Goal: Task Accomplishment & Management: Manage account settings

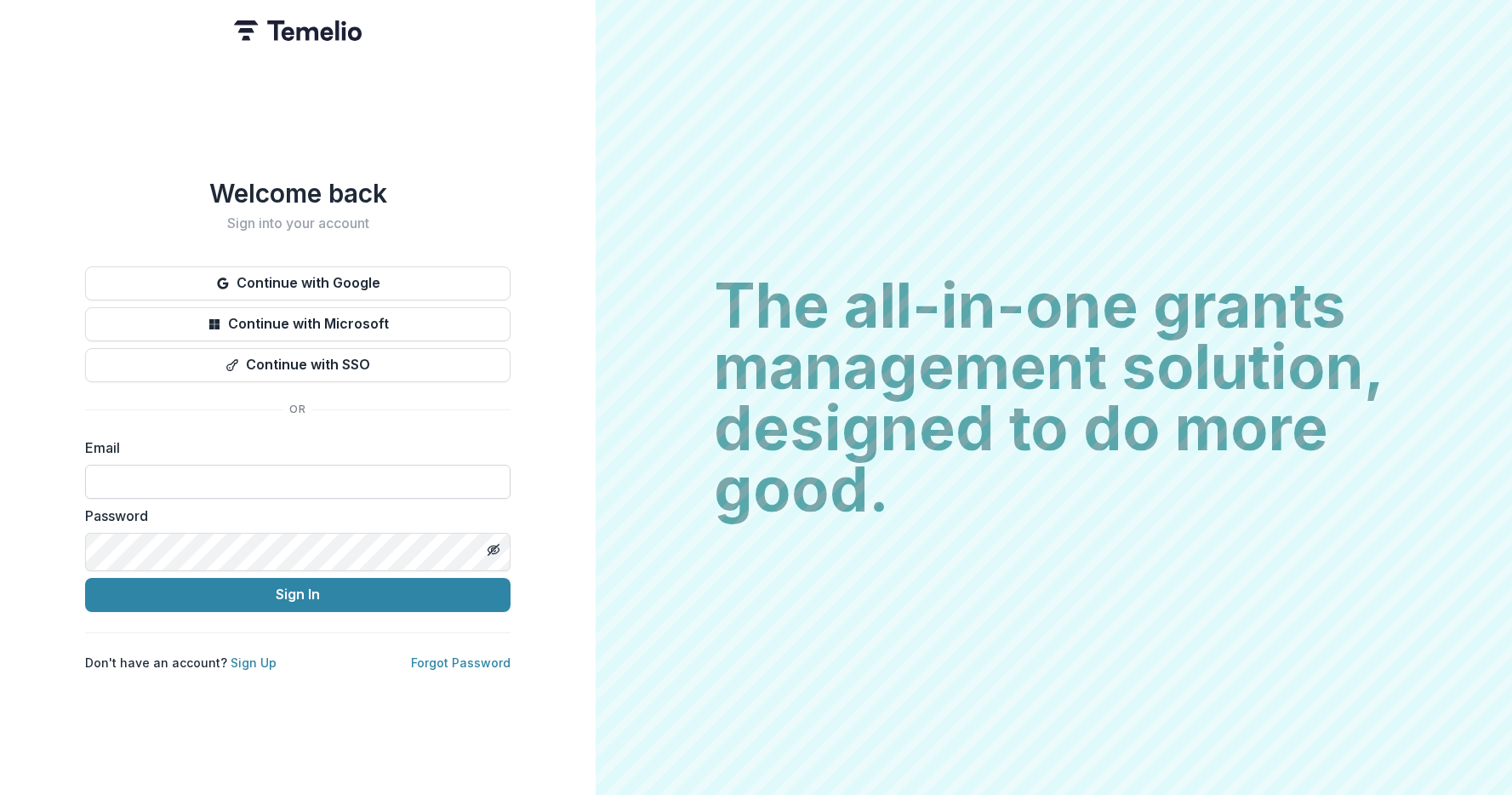
click at [190, 481] on input at bounding box center [298, 482] width 425 height 34
type input "**********"
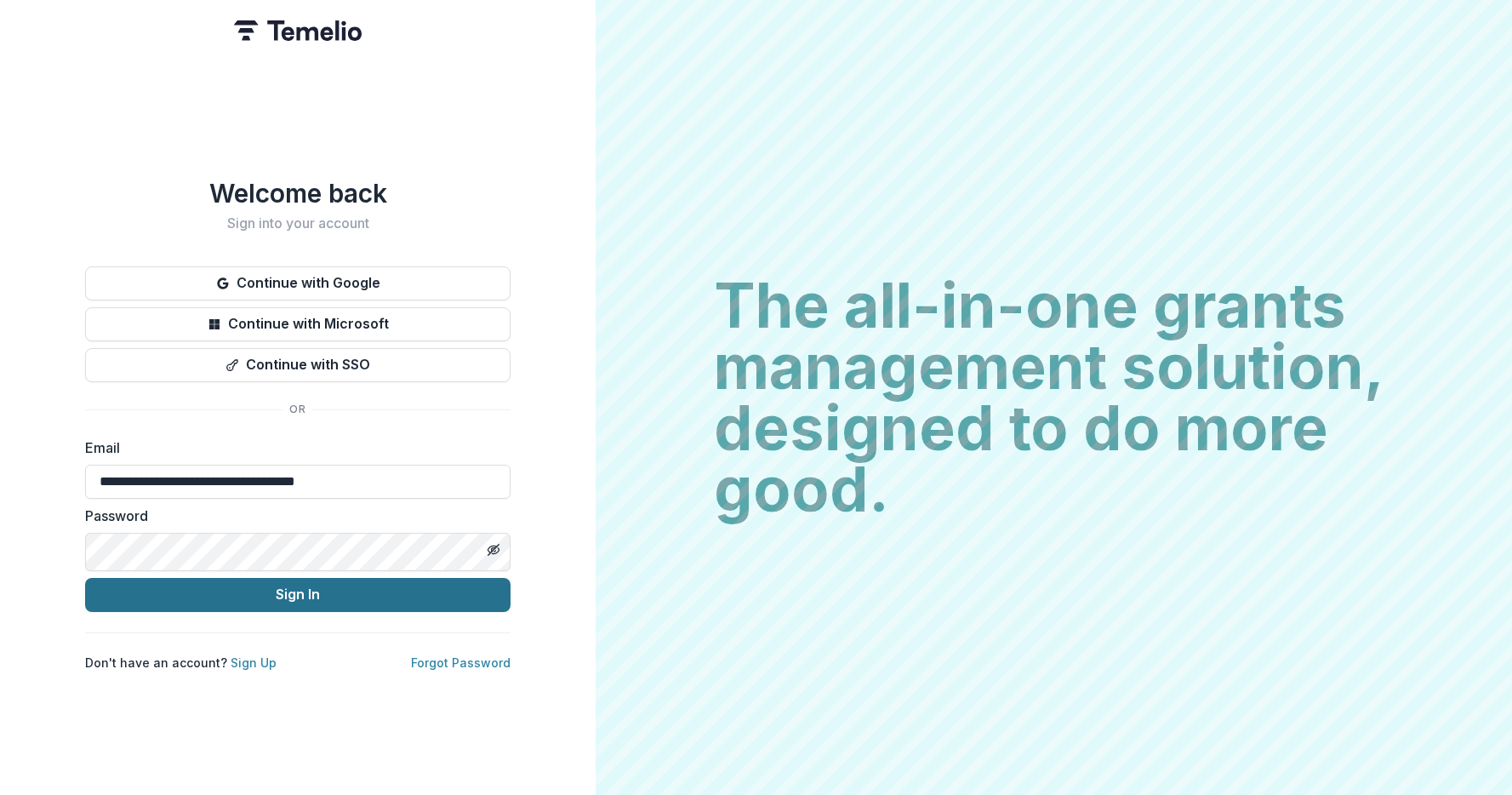
click at [268, 612] on button "Sign In" at bounding box center [298, 595] width 425 height 34
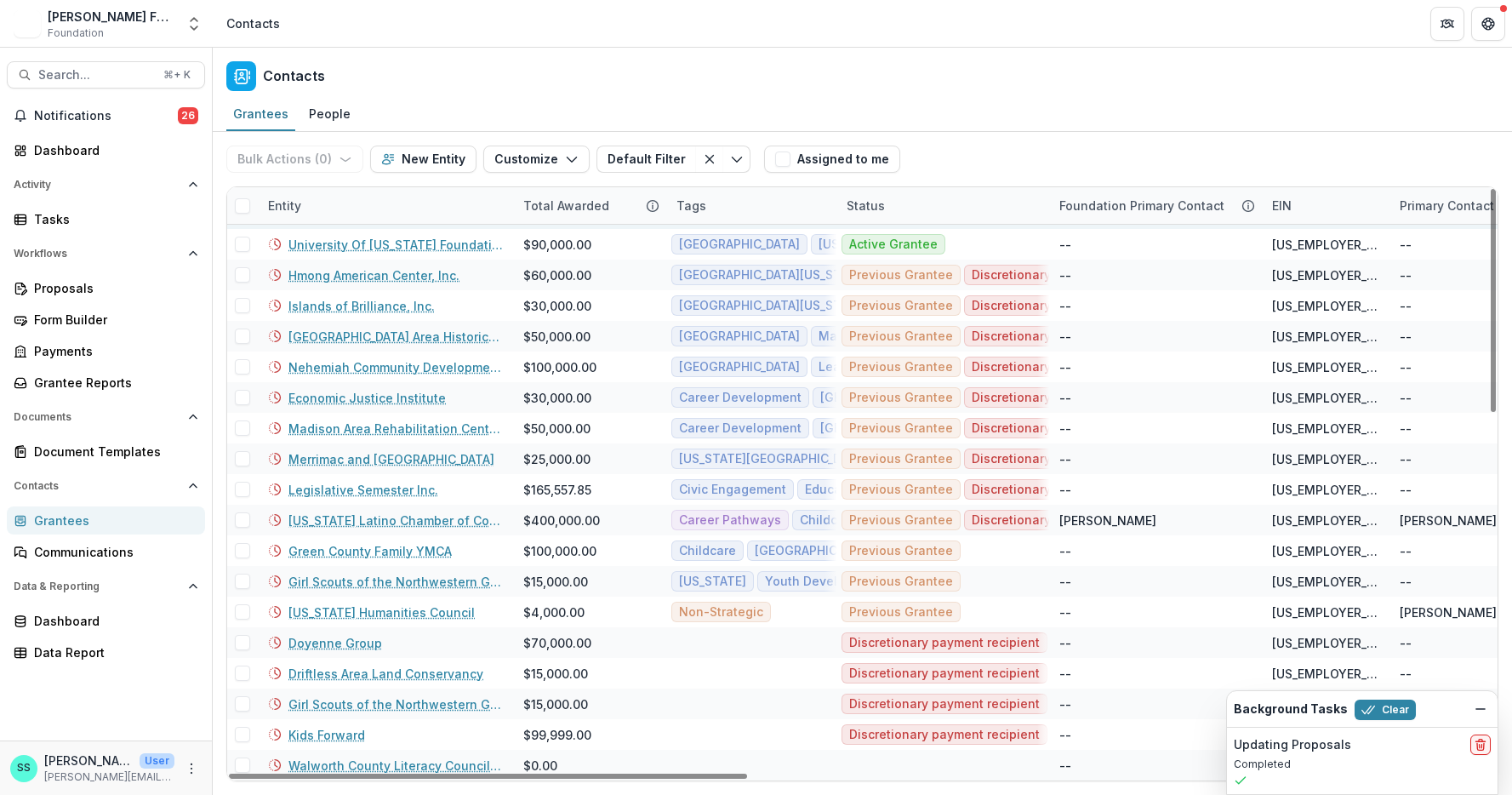
scroll to position [550, 0]
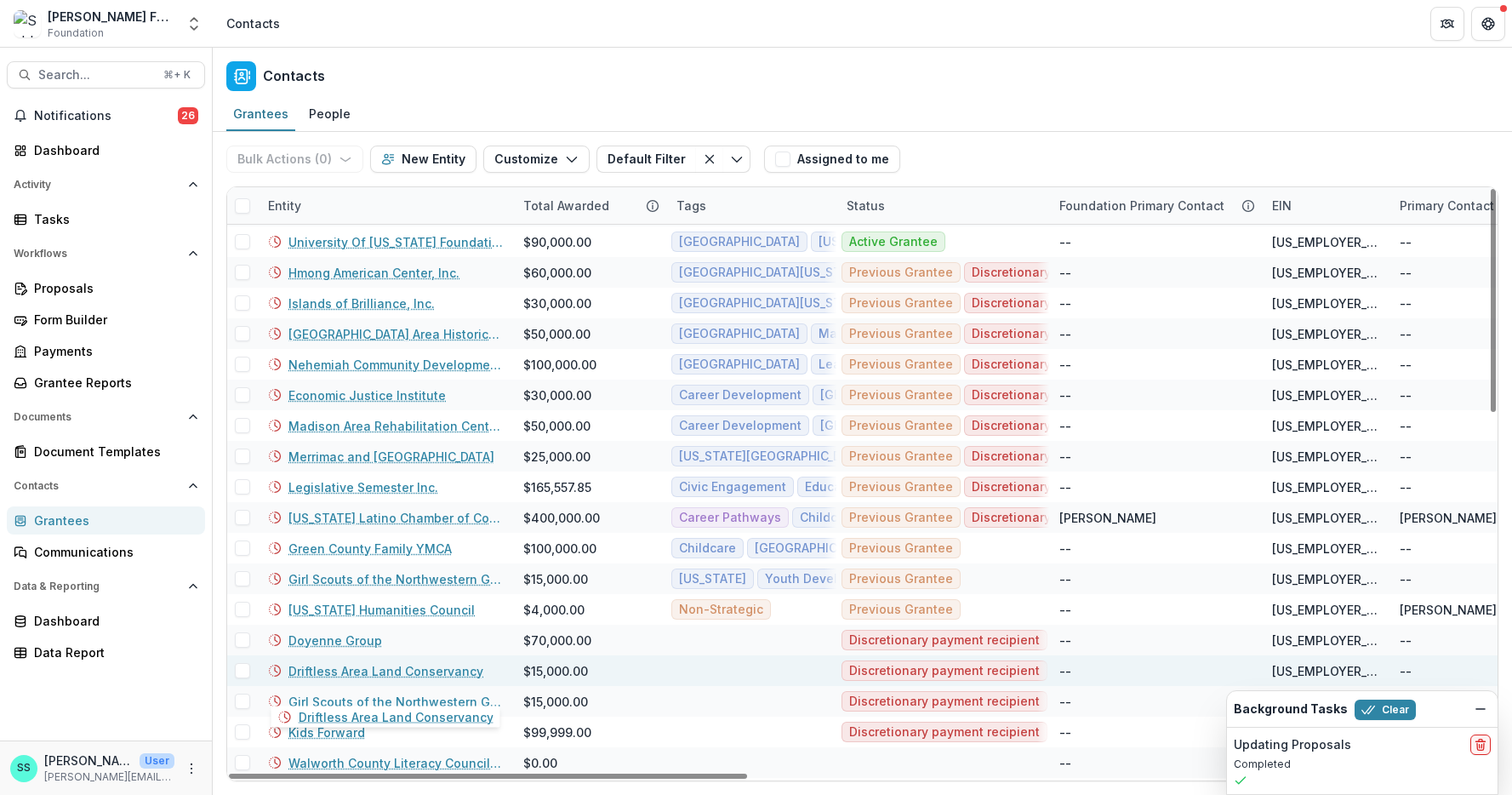
click at [338, 680] on link "Driftless Area Land Conservancy" at bounding box center [386, 671] width 195 height 18
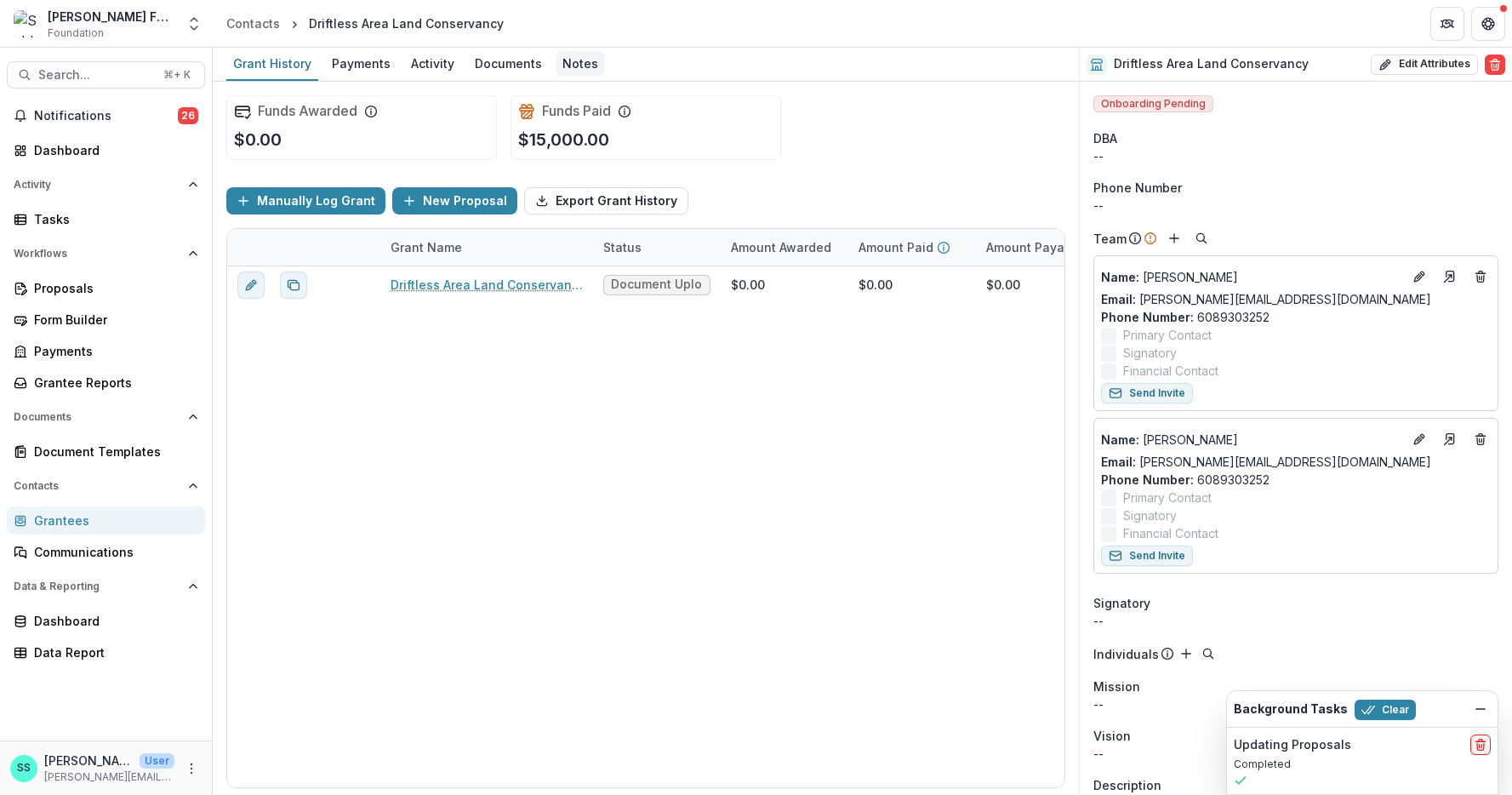
click at [605, 64] on div "Notes" at bounding box center [581, 63] width 49 height 25
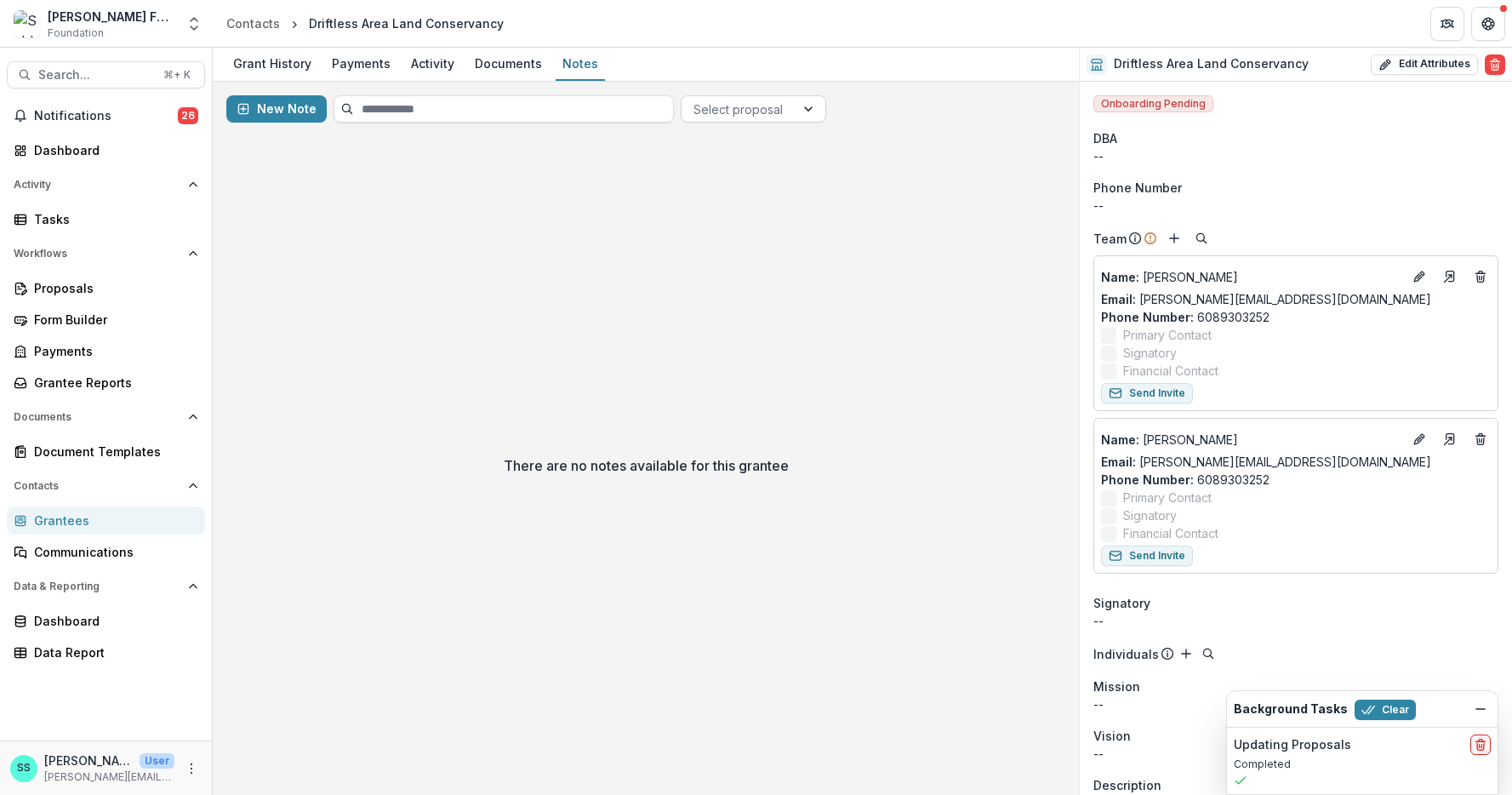
click at [783, 112] on div at bounding box center [738, 109] width 89 height 21
click at [769, 199] on div "Driftless Area Land Conservancy - 2025 - Pre-Inquiry: Impact Investing" at bounding box center [773, 182] width 153 height 80
click at [295, 67] on div "Grant History" at bounding box center [272, 63] width 92 height 25
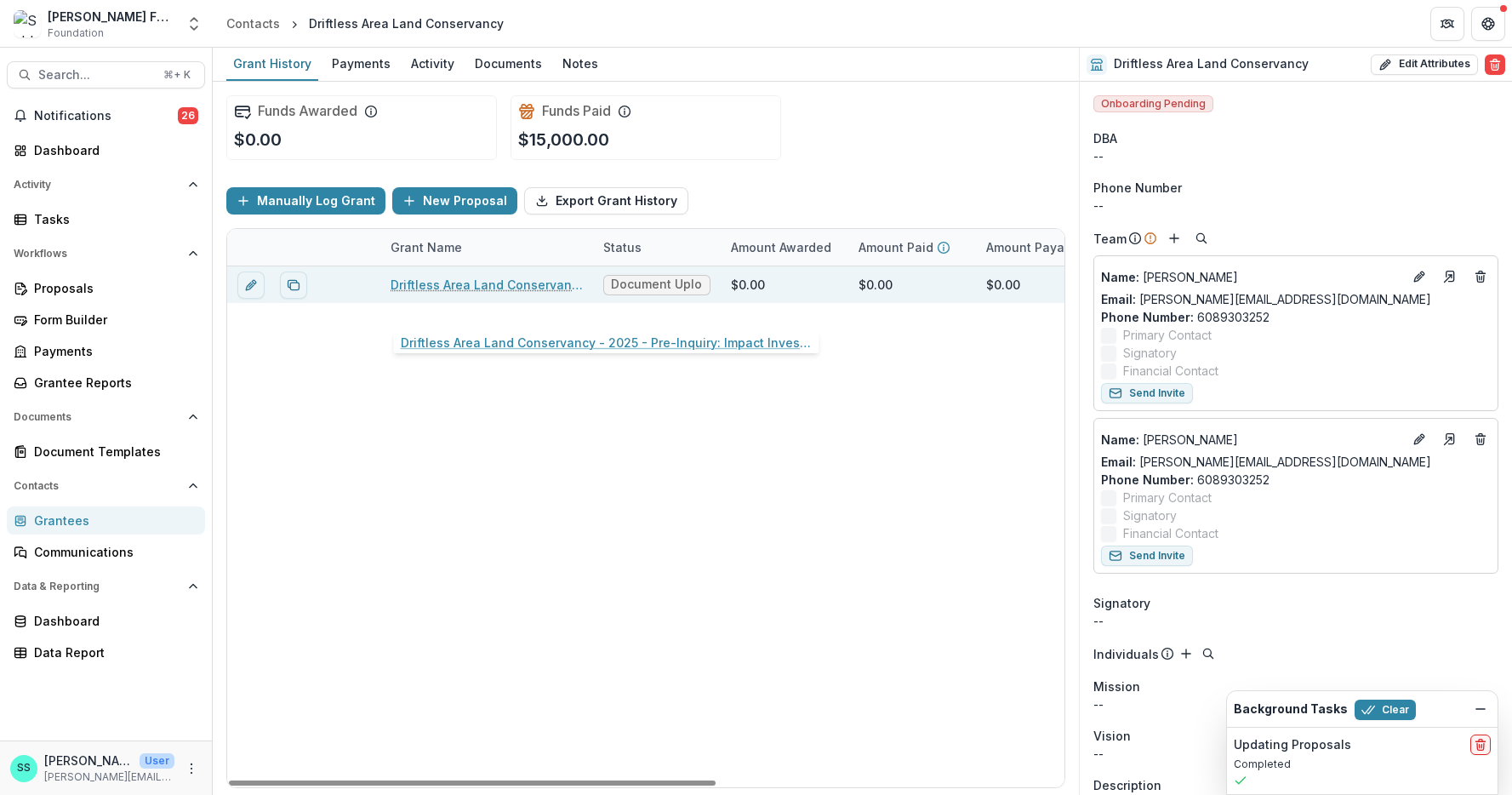
click at [429, 294] on link "Driftless Area Land Conservancy - 2025 - Pre-Inquiry: Impact Investing" at bounding box center [487, 285] width 192 height 18
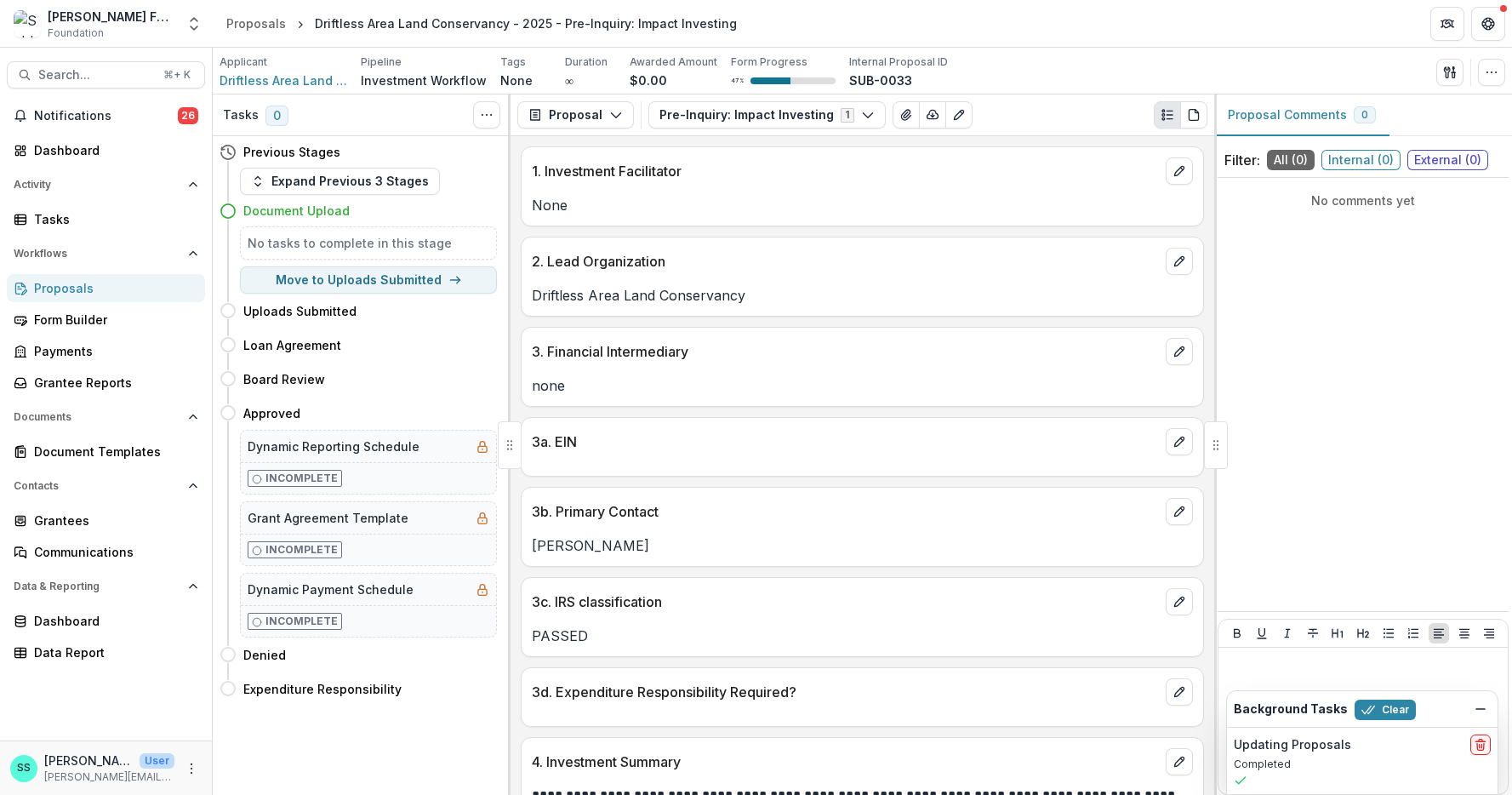
click at [1283, 216] on div "No comments yet" at bounding box center [1364, 201] width 291 height 32
click at [1352, 210] on p "No comments yet" at bounding box center [1364, 200] width 277 height 18
click at [367, 294] on button "Move to Uploads Submitted" at bounding box center [369, 280] width 257 height 28
select select "**********"
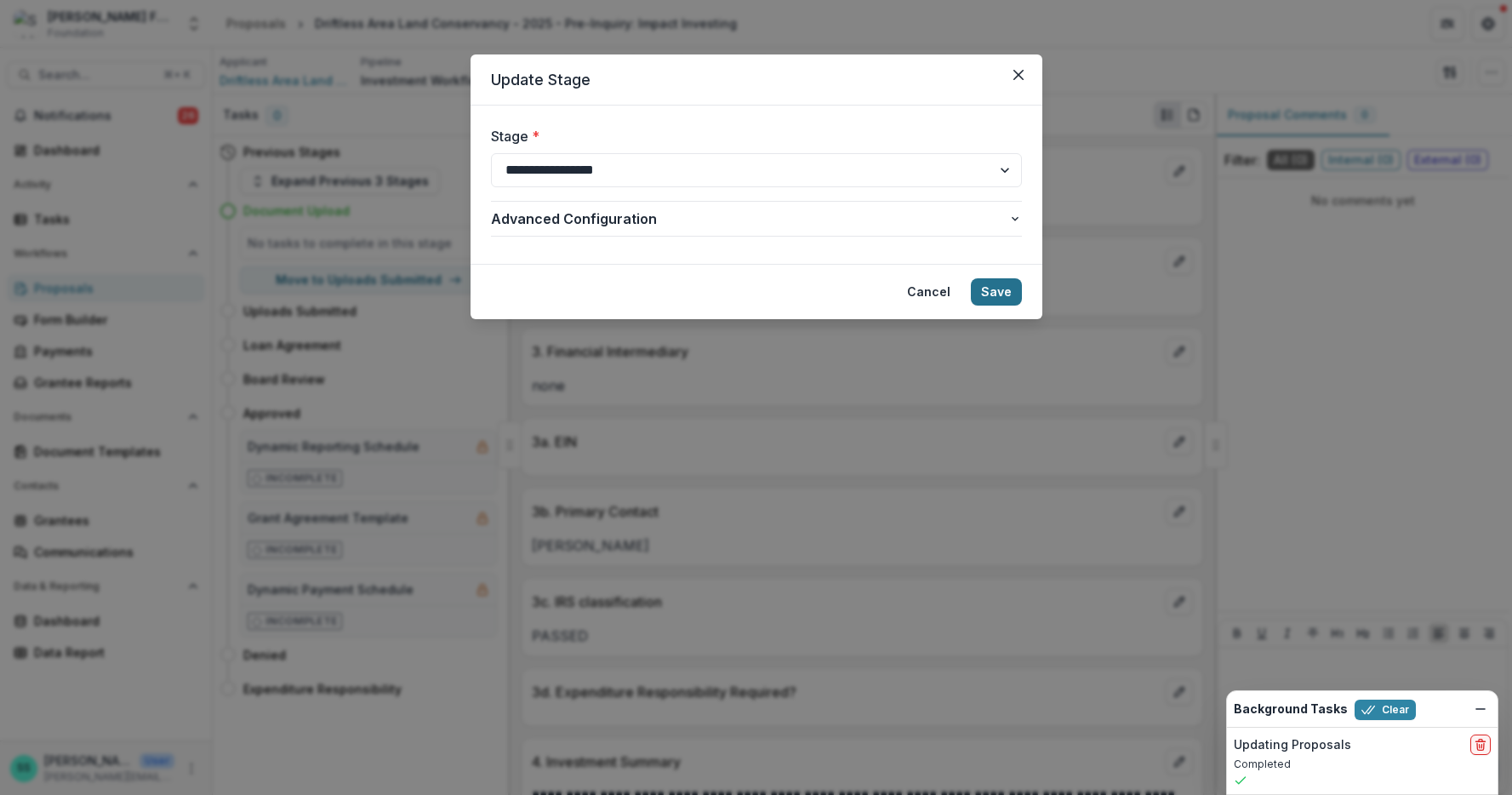
click at [1020, 306] on button "Save" at bounding box center [996, 292] width 51 height 28
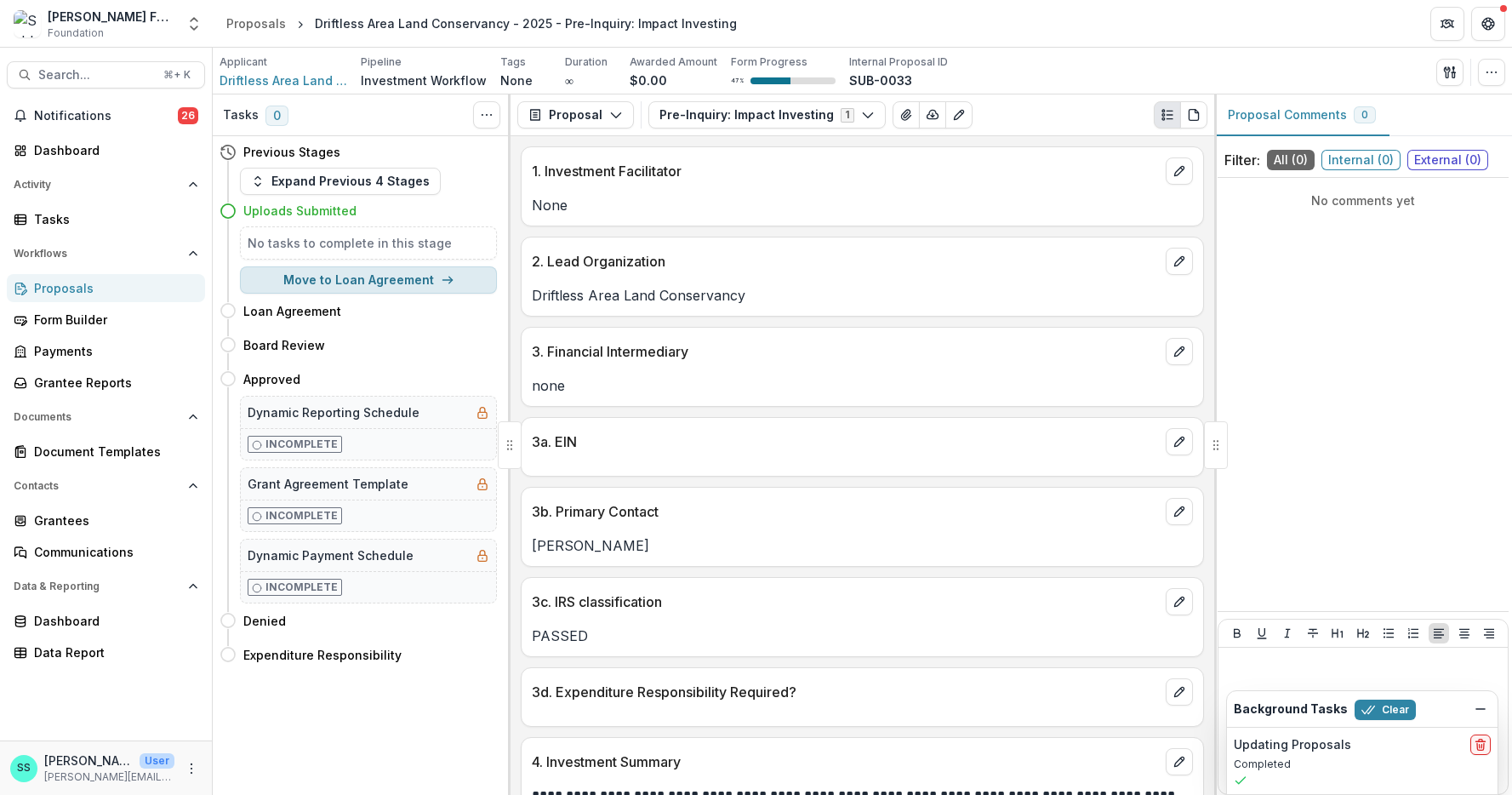
click at [361, 294] on button "Move to Loan Agreement" at bounding box center [369, 280] width 257 height 28
select select "**********"
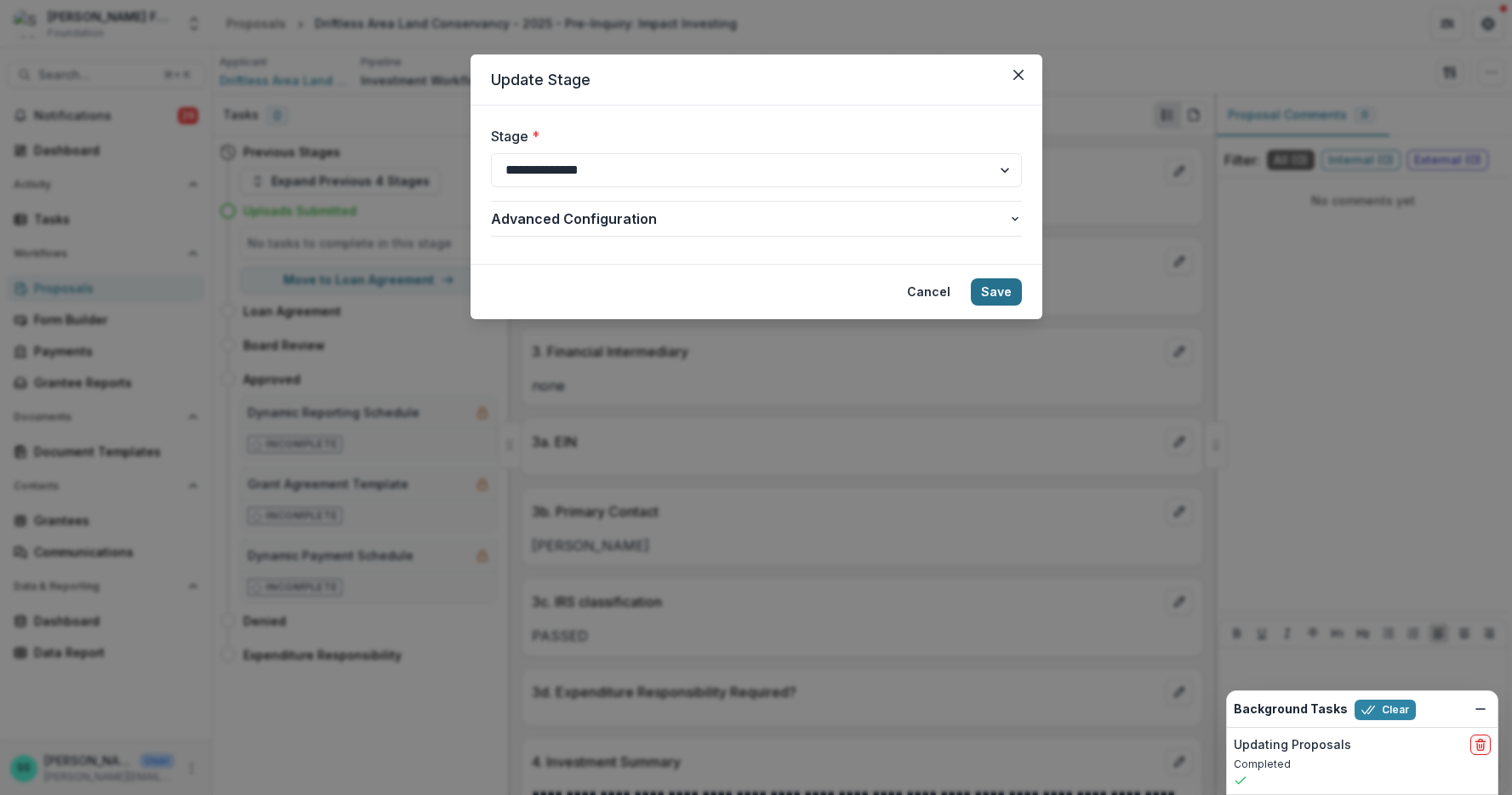
click at [1022, 306] on button "Save" at bounding box center [996, 292] width 51 height 28
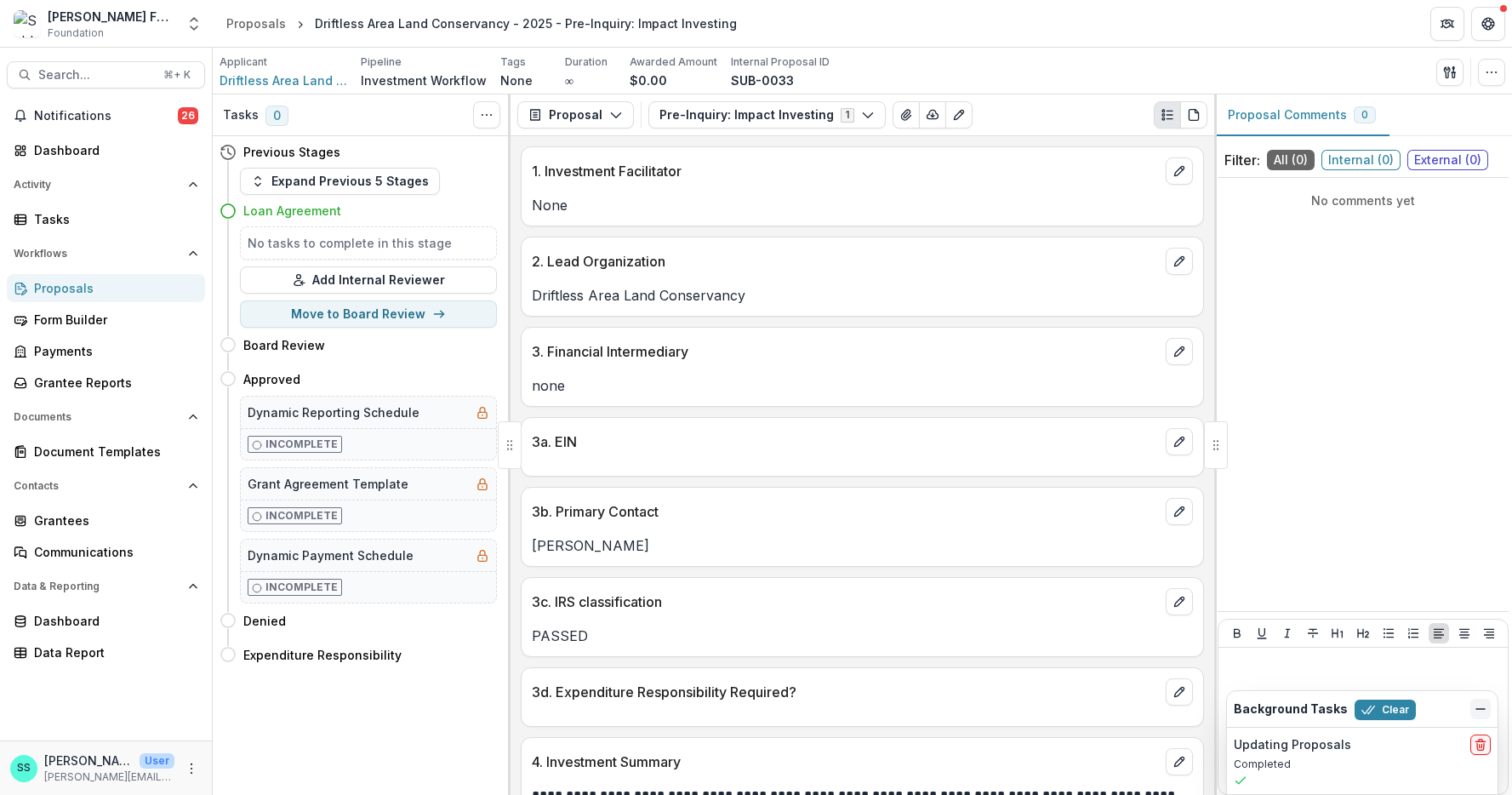
click at [1474, 702] on icon "Dismiss" at bounding box center [1480, 709] width 14 height 14
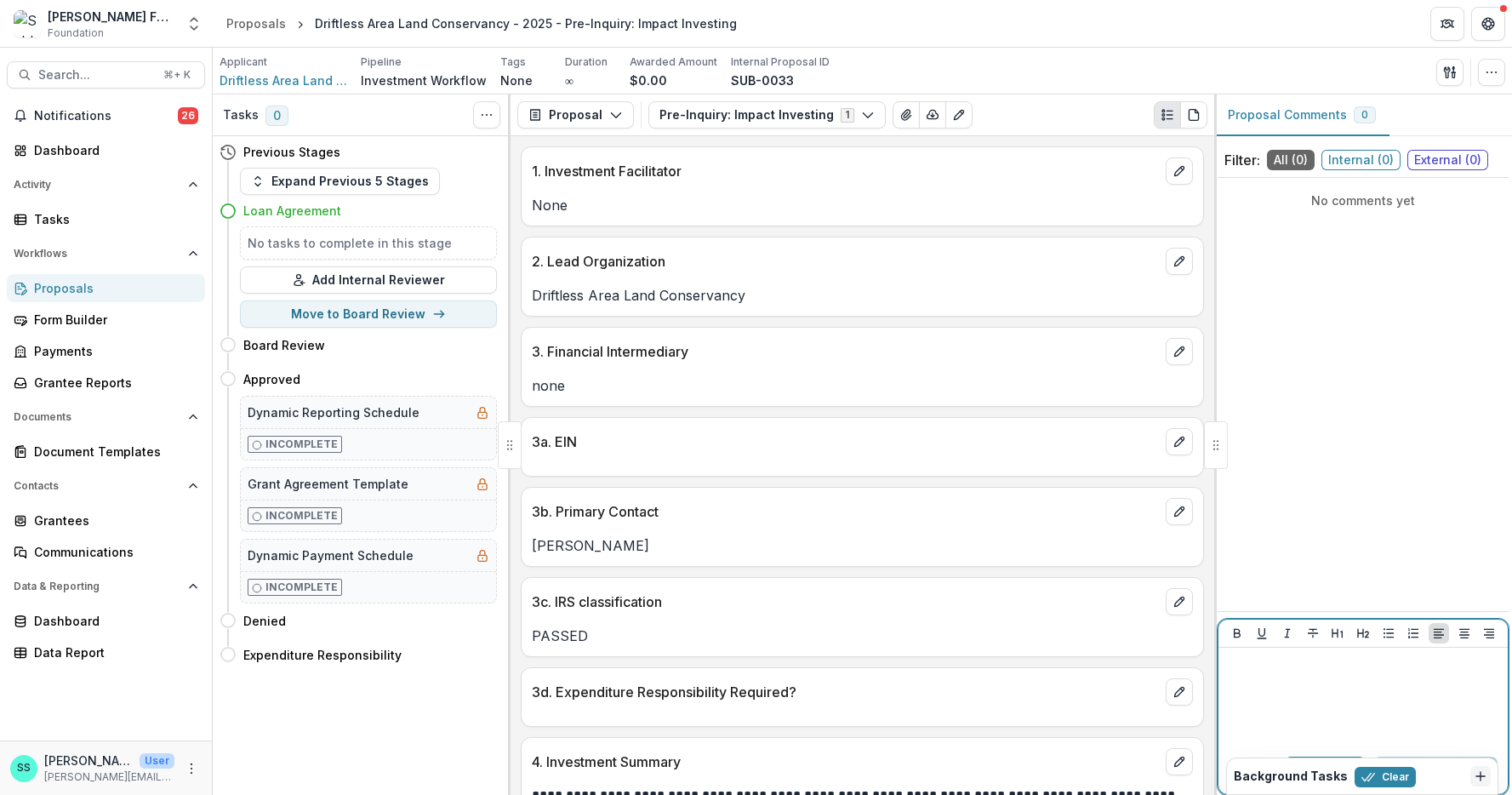
click at [1341, 676] on div at bounding box center [1363, 697] width 276 height 85
click at [1343, 667] on p at bounding box center [1363, 663] width 276 height 19
click at [1360, 670] on div at bounding box center [1363, 697] width 276 height 85
drag, startPoint x: 1270, startPoint y: 598, endPoint x: 1261, endPoint y: 538, distance: 60.7
click at [1261, 538] on div "Filter: All ( 0 ) Internal ( 0 ) External ( 0 ) No comments yet SS Stephanie S …" at bounding box center [1363, 468] width 298 height 652
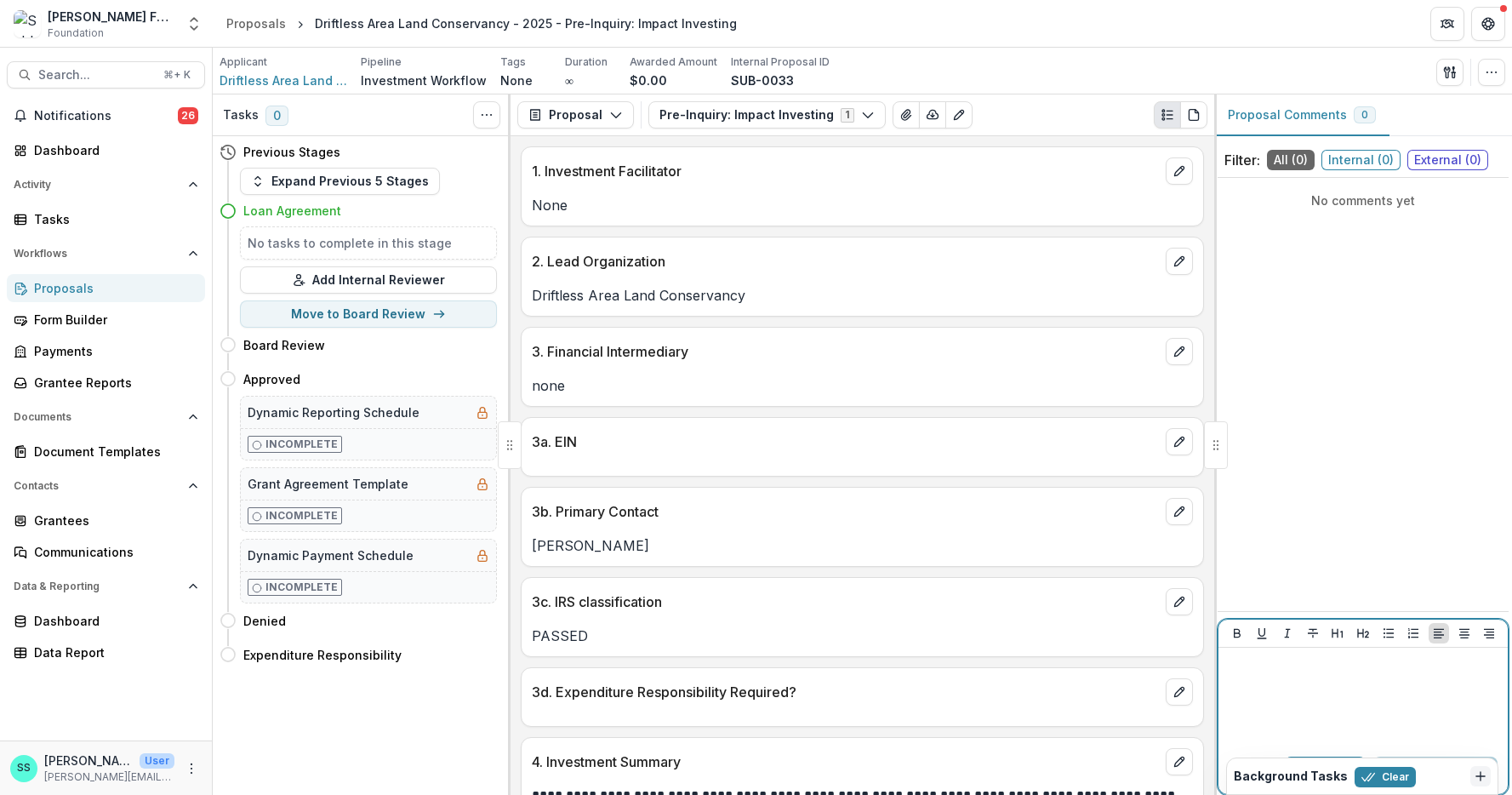
click at [1249, 662] on p at bounding box center [1363, 663] width 276 height 19
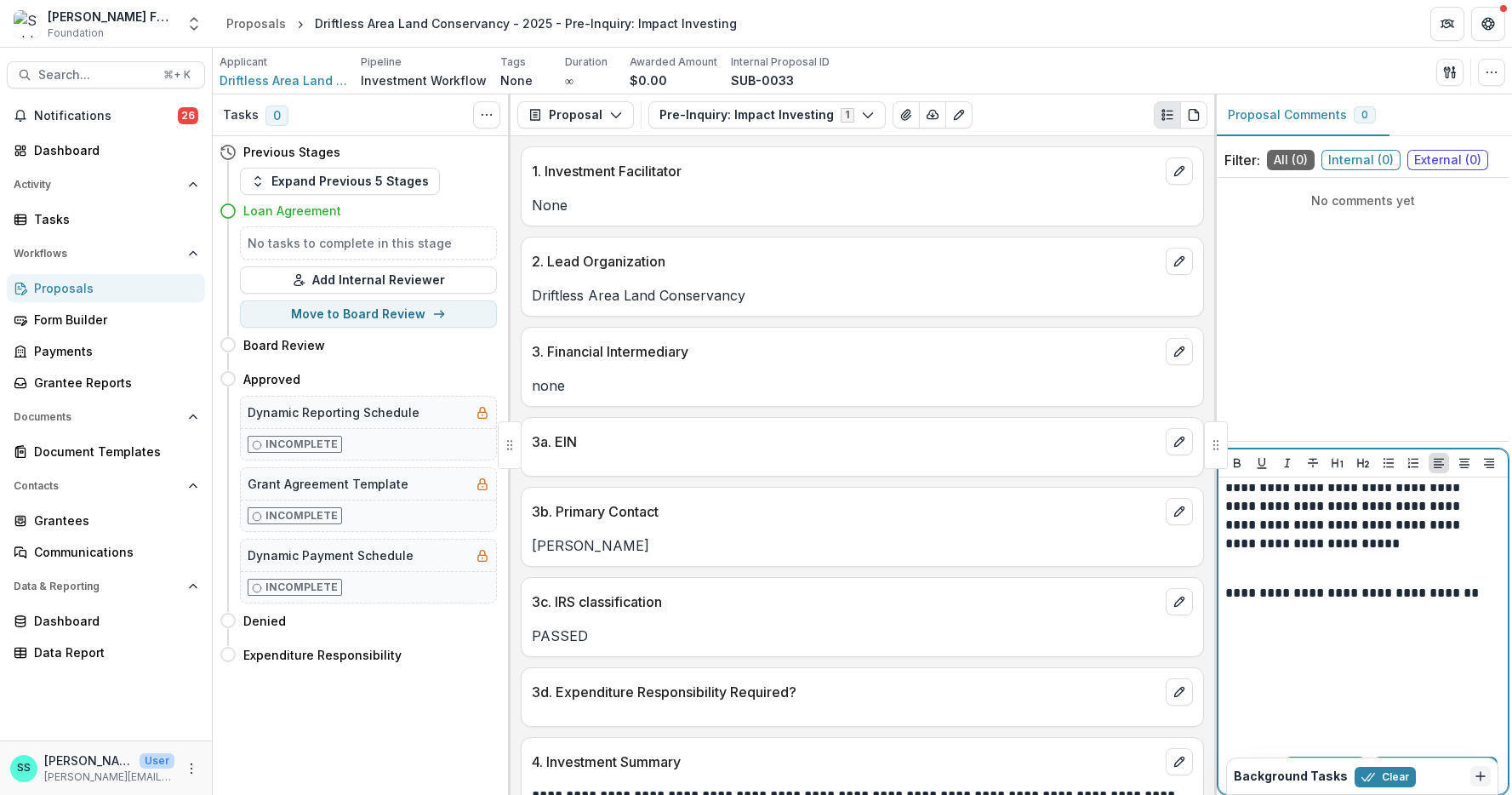
scroll to position [499, 0]
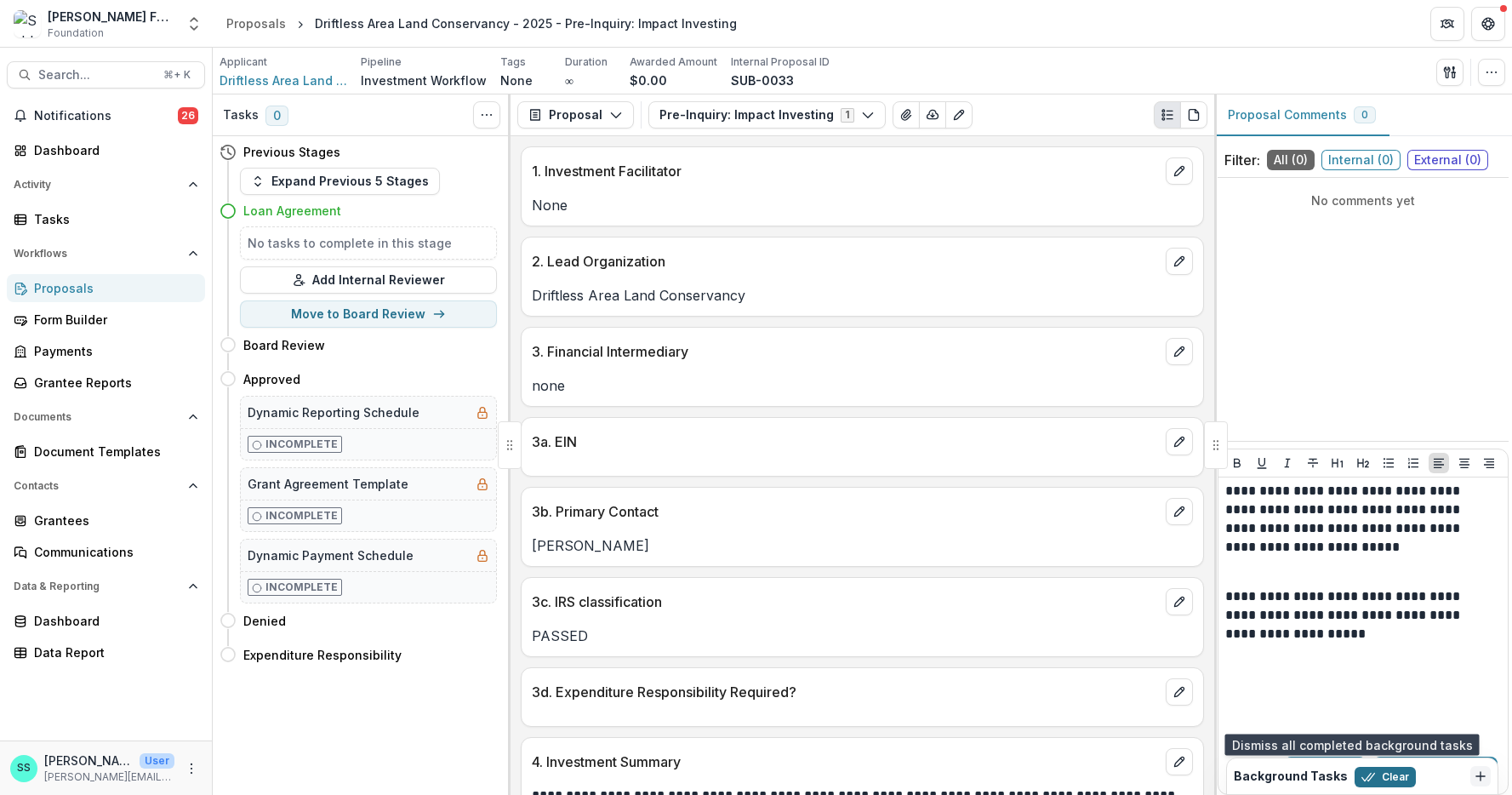
click at [1368, 778] on button "Clear" at bounding box center [1385, 777] width 61 height 21
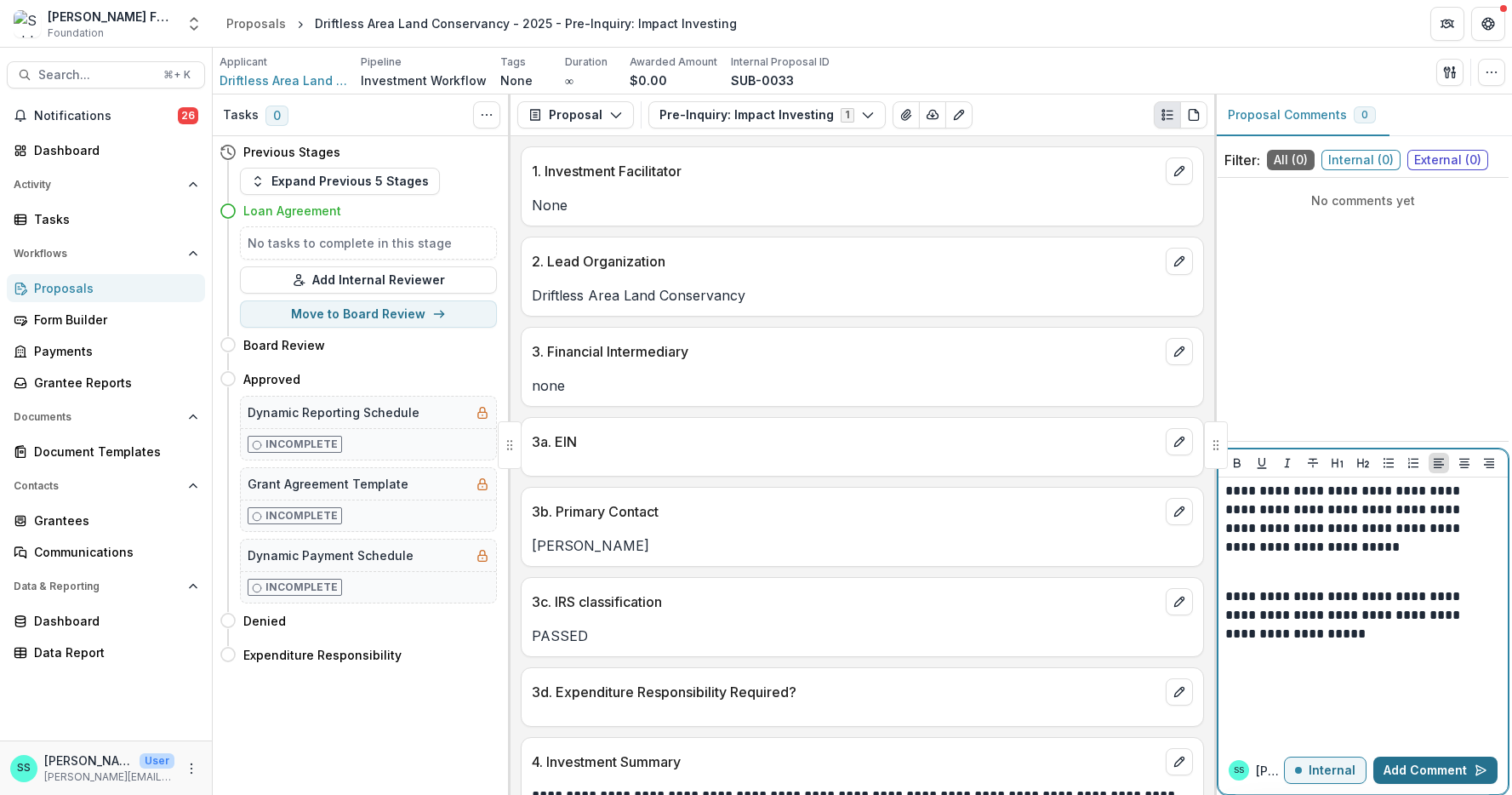
click at [1416, 765] on button "Add Comment" at bounding box center [1436, 771] width 125 height 28
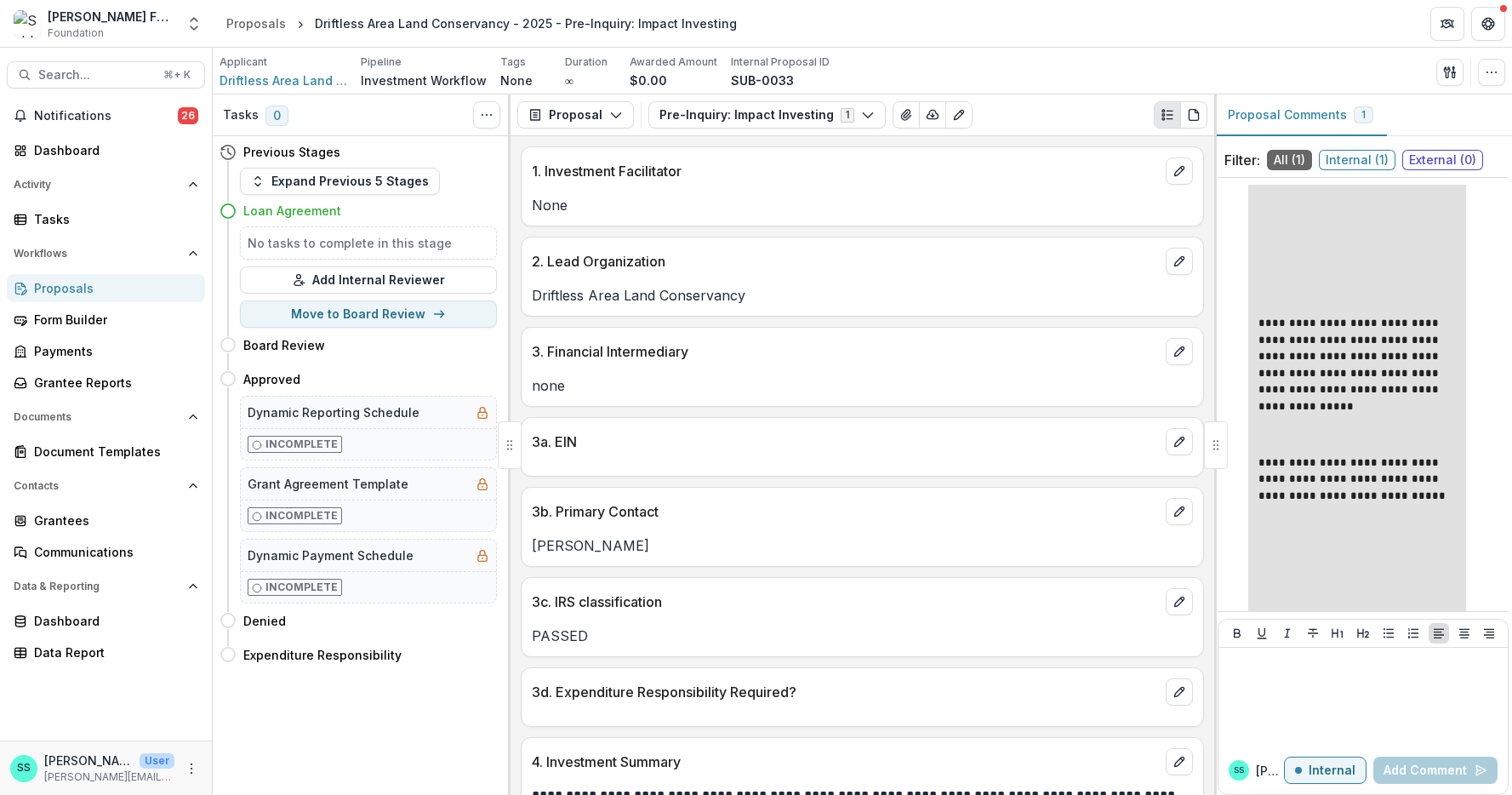
scroll to position [514, 0]
